Goal: Task Accomplishment & Management: Complete application form

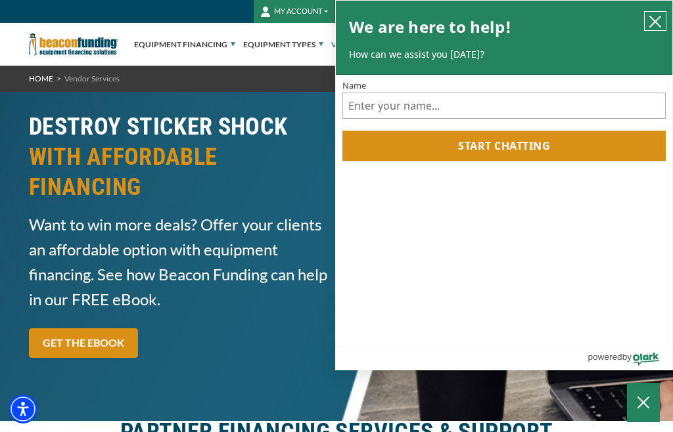
click at [658, 22] on icon "close chatbox" at bounding box center [654, 21] width 13 height 13
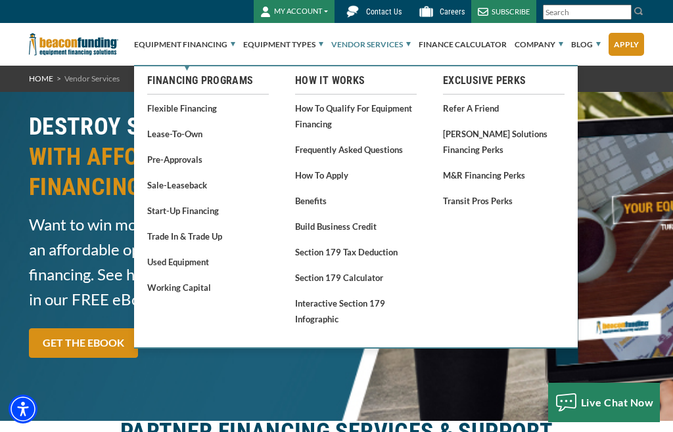
click at [461, 108] on link "Refer a Friend" at bounding box center [504, 108] width 122 height 16
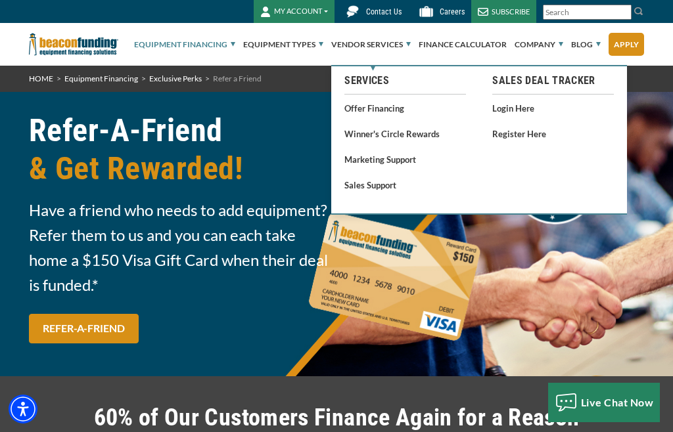
click at [358, 111] on link "Offer Financing" at bounding box center [405, 108] width 122 height 16
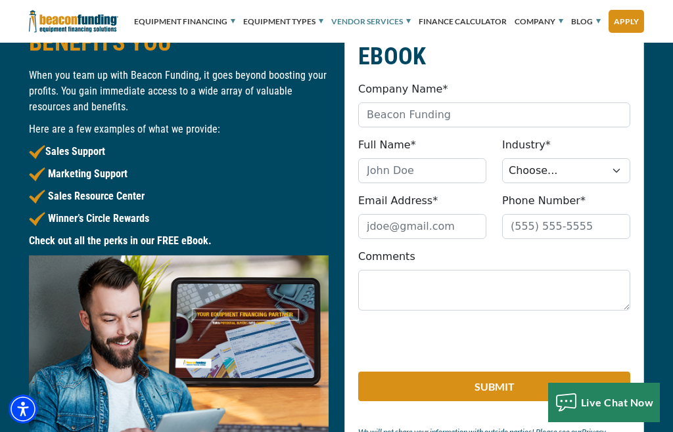
scroll to position [1397, 0]
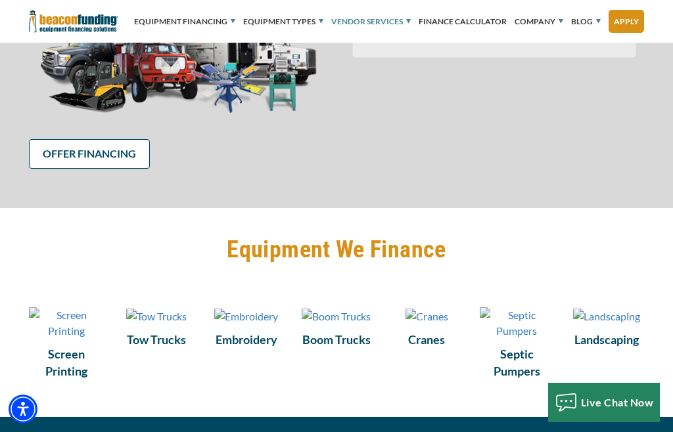
click at [80, 159] on link "OFFER FINANCING" at bounding box center [89, 154] width 121 height 30
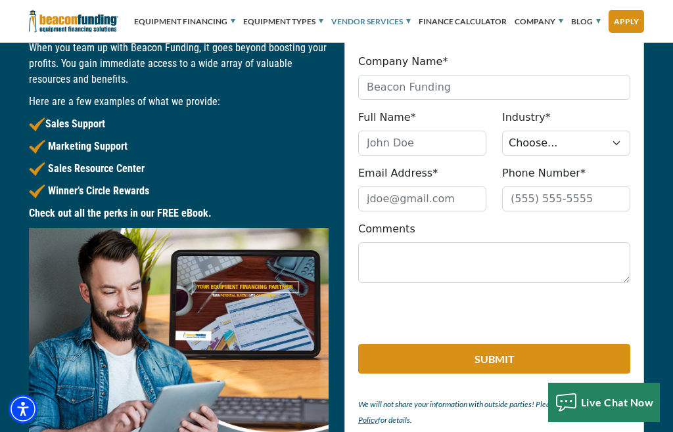
scroll to position [1422, 0]
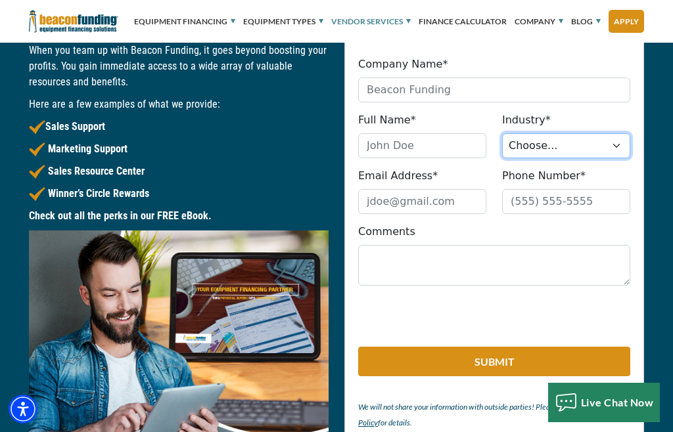
click at [530, 149] on select "Choose... Towing Landscape/Hardscape Decorated Apparel Septic Light Constructio…" at bounding box center [566, 145] width 128 height 25
select select "Other"
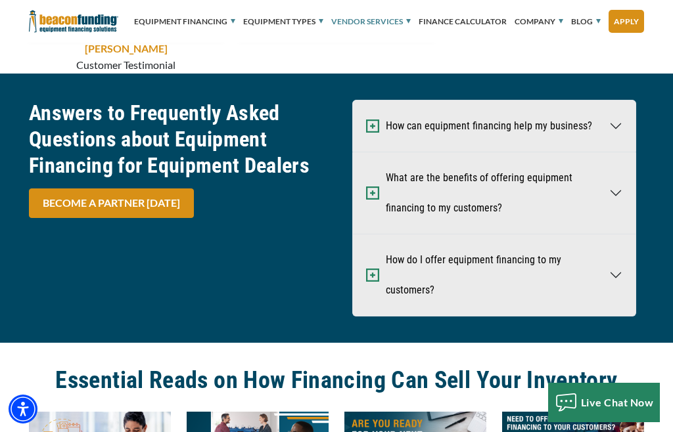
scroll to position [4173, 0]
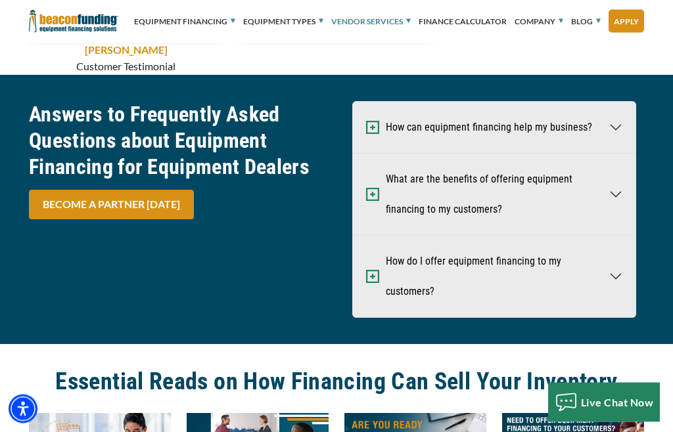
click at [616, 294] on button "How do I offer equipment financing to my customers?" at bounding box center [494, 277] width 283 height 81
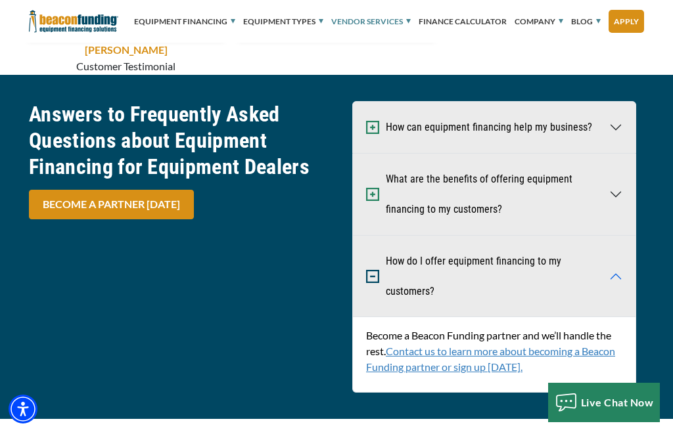
click at [428, 363] on link "Contact us to learn more about becoming a Beacon Funding partner or sign up [DA…" at bounding box center [490, 359] width 249 height 28
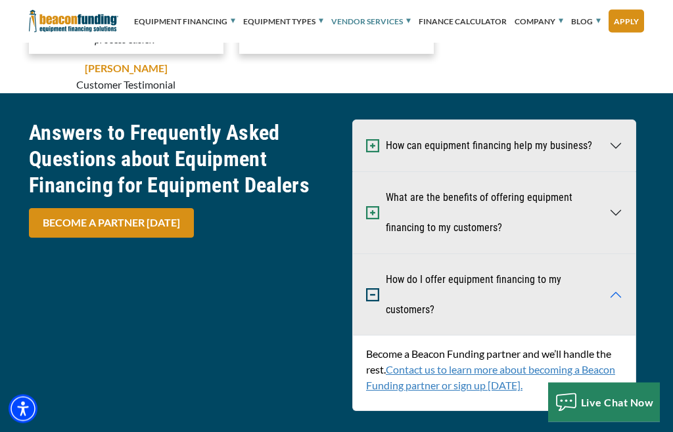
scroll to position [4142, 0]
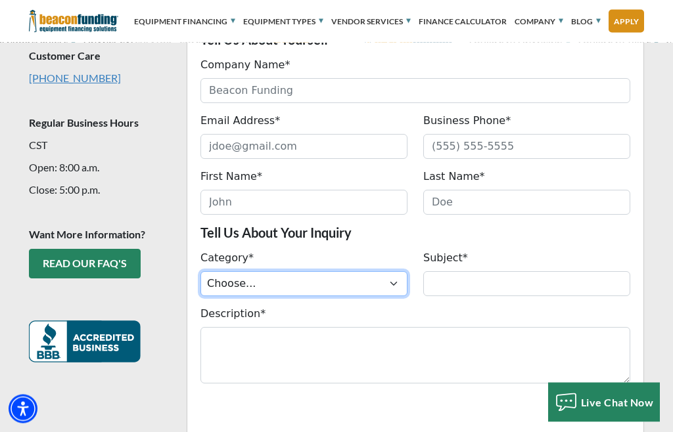
click at [260, 289] on select "Choose... ACH Change Request Balance Billing Contract Change Inquiry Customer P…" at bounding box center [303, 284] width 207 height 25
select select "c7c88d69-b3d2-ef11-8eea-6045bdef174d"
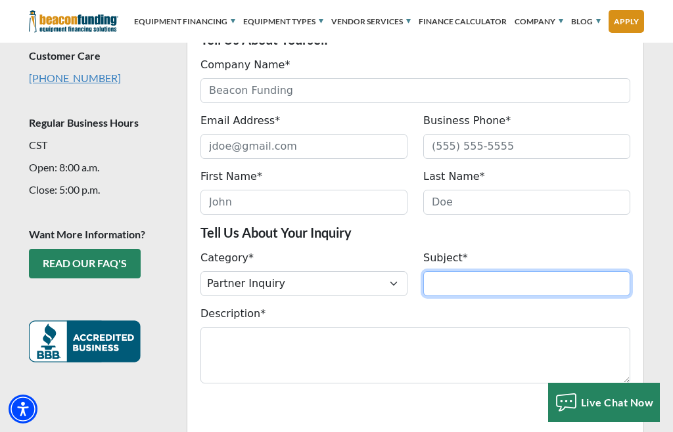
click at [457, 283] on input "Subject*" at bounding box center [526, 283] width 207 height 25
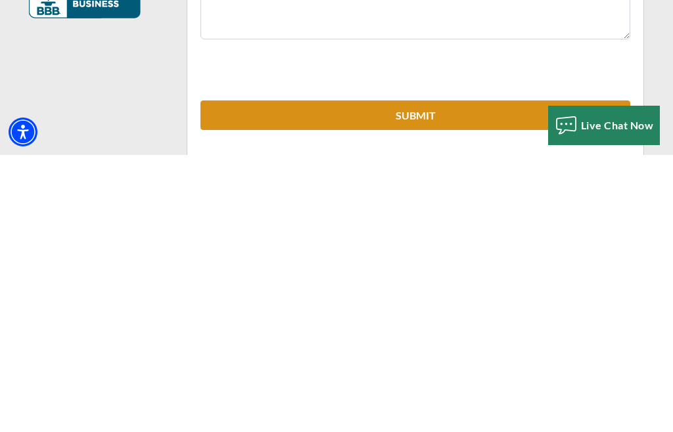
scroll to position [518, 0]
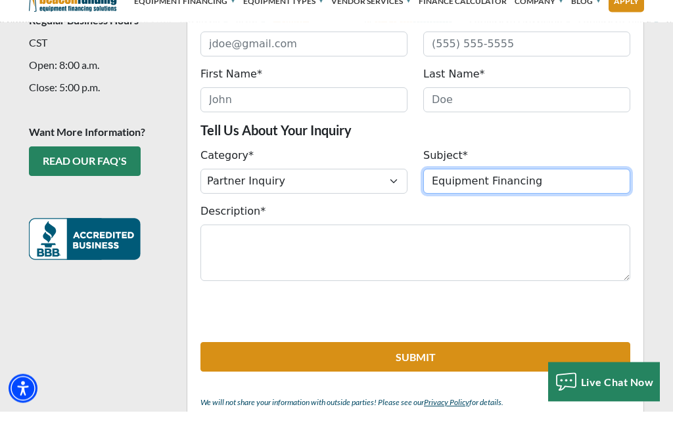
type input "Equipment Financing"
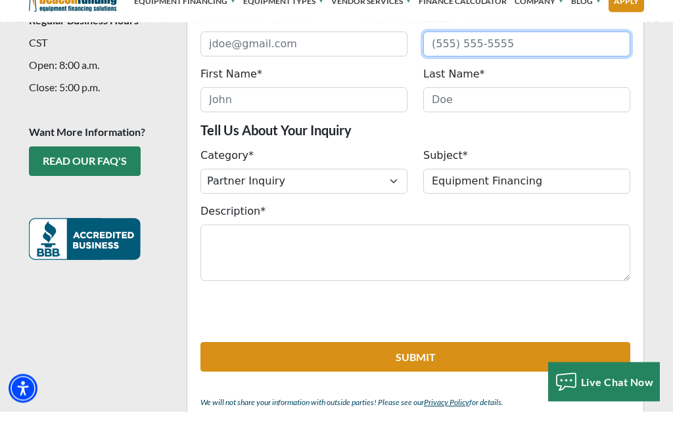
click at [469, 53] on input "Business Phone*" at bounding box center [526, 65] width 207 height 25
type input "7"
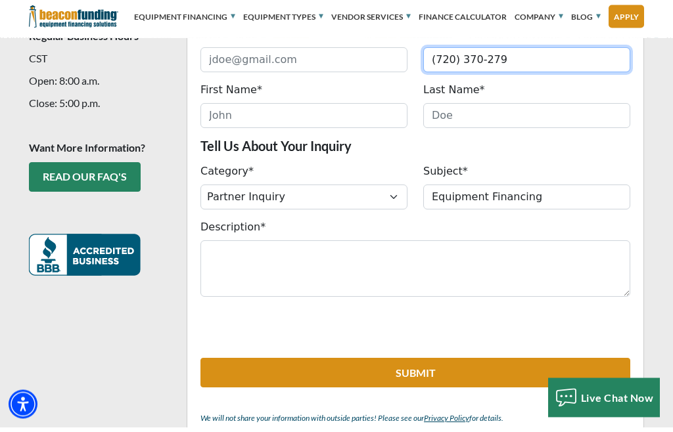
type input "(720) 370-2791"
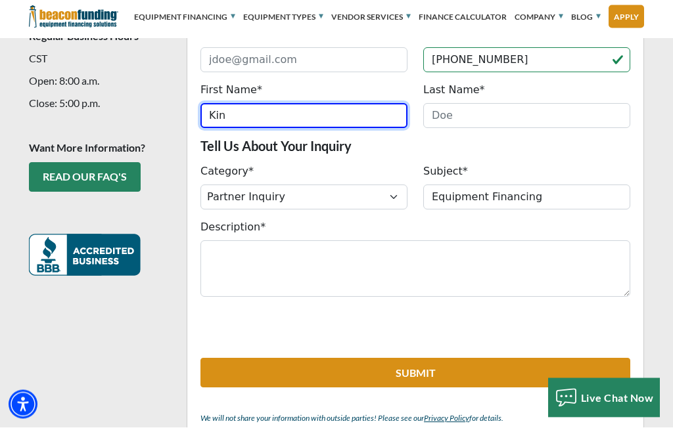
type input "Kin"
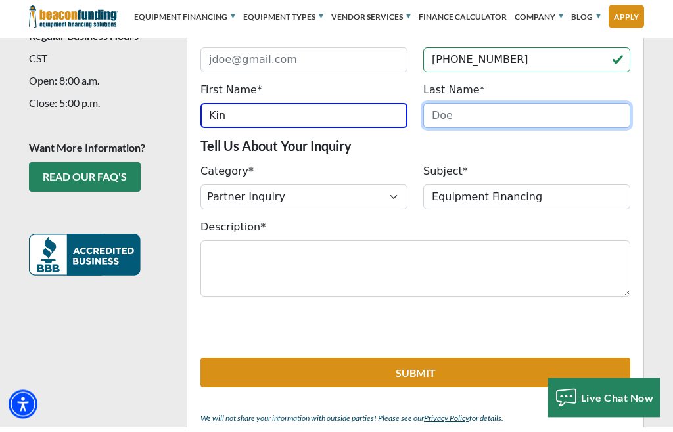
click at [469, 118] on input "Last Name*" at bounding box center [526, 120] width 207 height 25
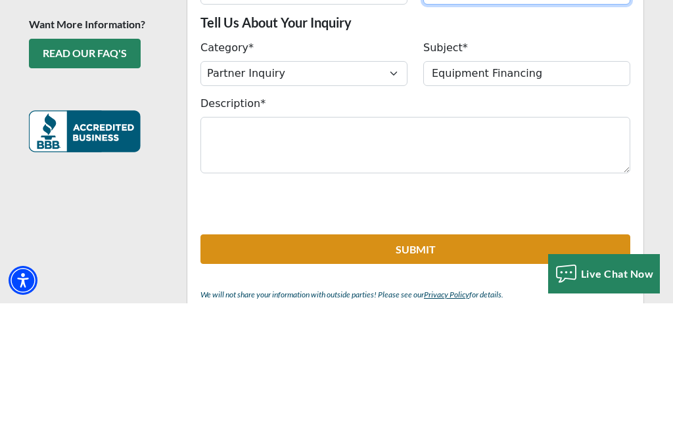
type input "Wong"
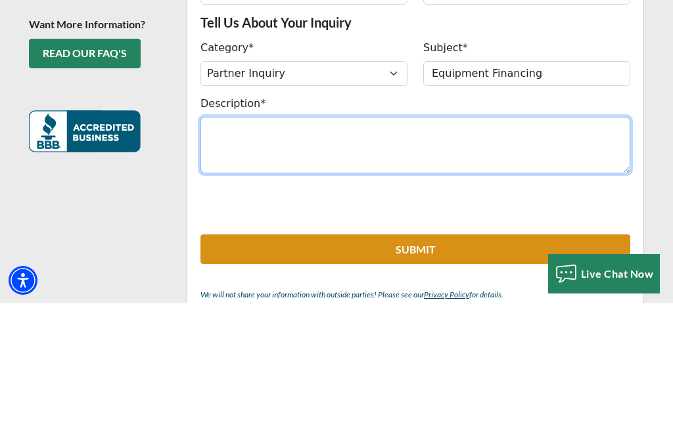
click at [250, 246] on textarea "Description*" at bounding box center [415, 274] width 430 height 57
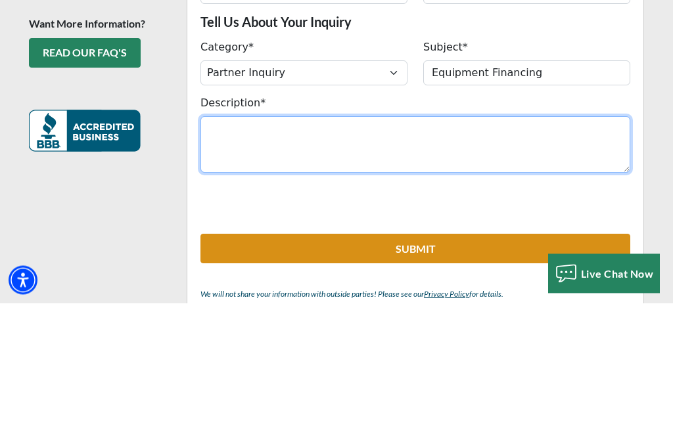
click at [244, 246] on textarea "Description*" at bounding box center [415, 274] width 430 height 57
click at [238, 246] on textarea "Description*" at bounding box center [415, 274] width 430 height 57
click at [239, 246] on textarea "Description*" at bounding box center [415, 274] width 430 height 57
paste textarea "We are looking for direct lenders who can do equipment financing and leases. We…"
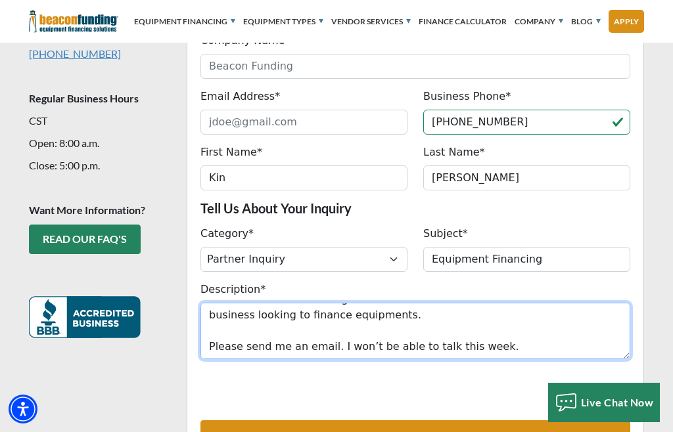
scroll to position [461, 0]
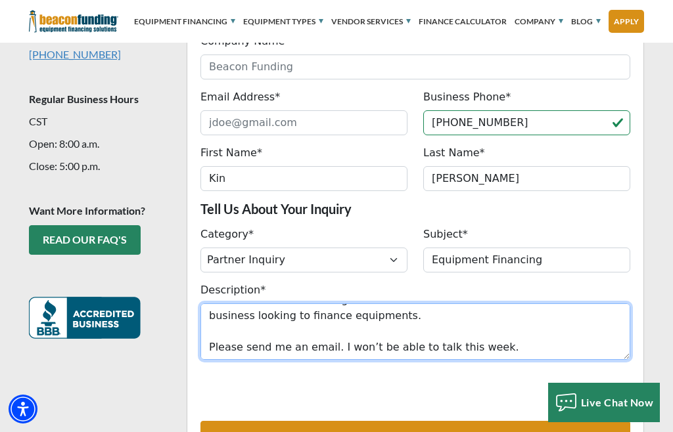
type textarea "We are looking for direct lenders who can do equipment financing and leases. We…"
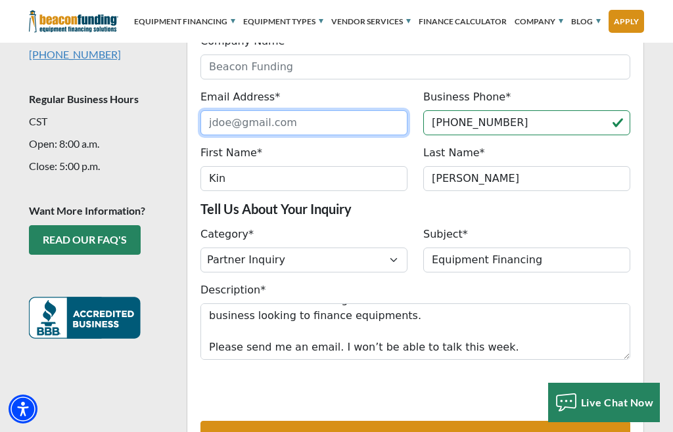
click at [221, 122] on input "Email Address*" at bounding box center [303, 122] width 207 height 25
type input "kin@stallionfin"
type input "kin@stallionfinancing.com"
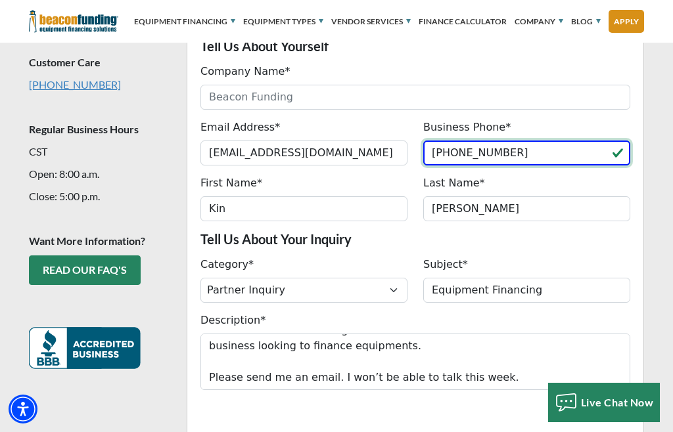
scroll to position [430, 0]
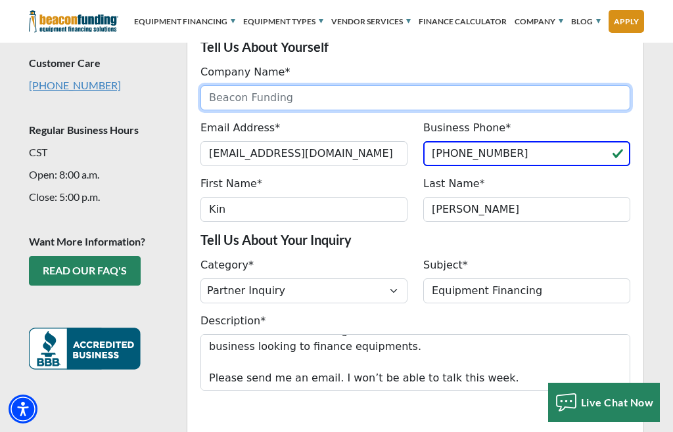
click at [276, 96] on input "Company Name*" at bounding box center [415, 97] width 430 height 25
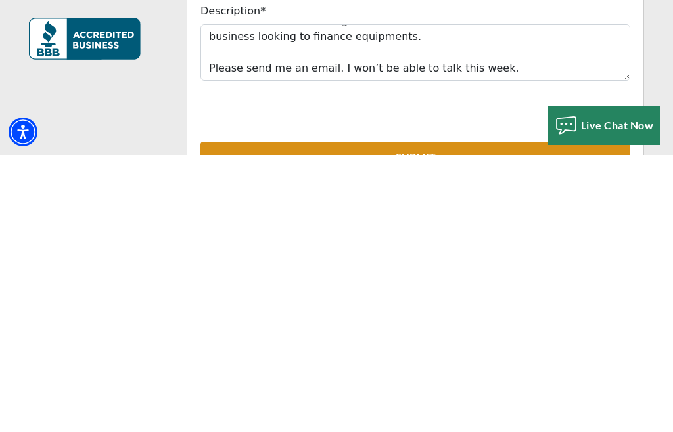
type input "Stallion"
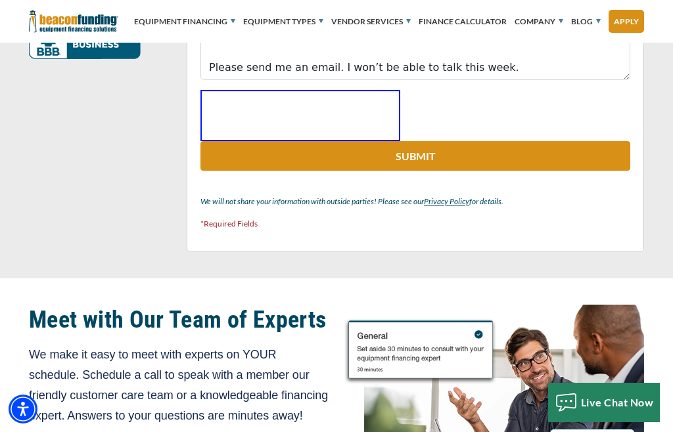
click at [523, 152] on button "Submit" at bounding box center [415, 156] width 430 height 30
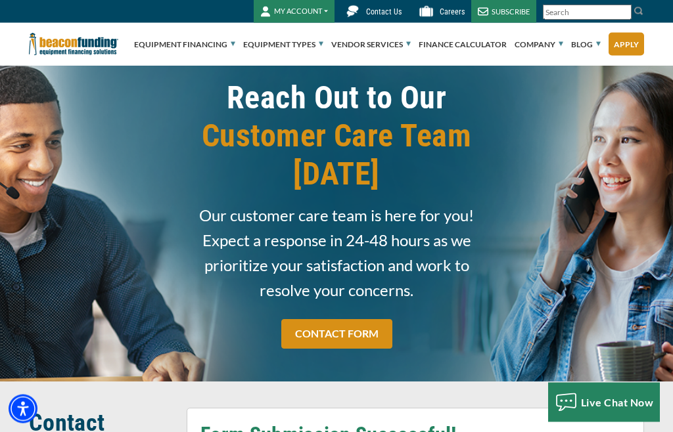
scroll to position [0, 0]
